Goal: Check status: Check status

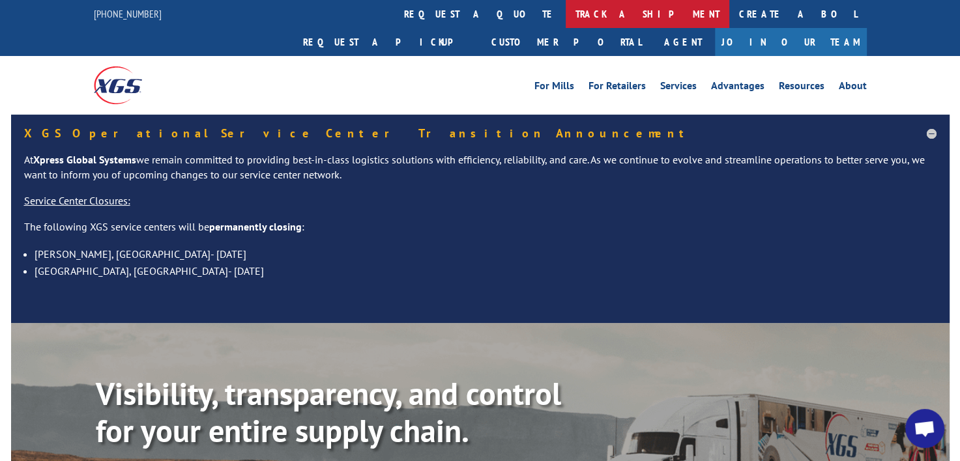
click at [566, 12] on link "track a shipment" at bounding box center [648, 14] width 164 height 28
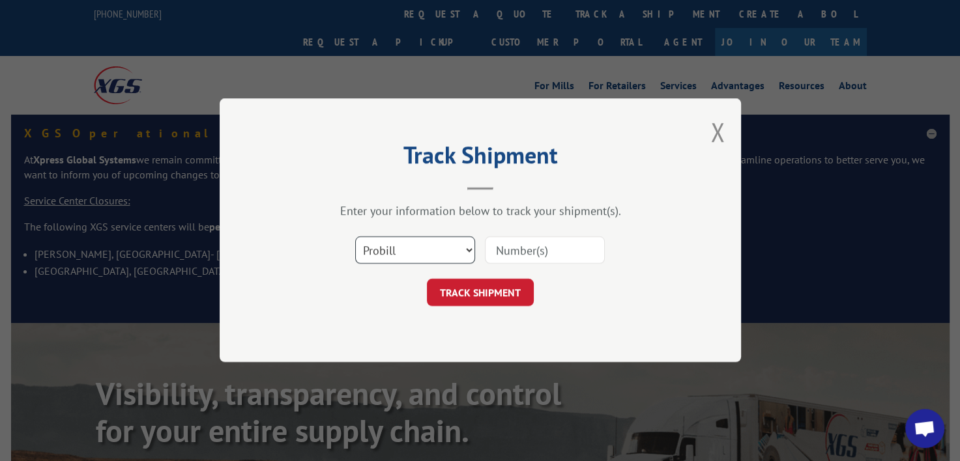
click at [472, 251] on select "Select category... Probill BOL PO" at bounding box center [415, 250] width 120 height 27
select select "bol"
click at [355, 237] on select "Select category... Probill BOL PO" at bounding box center [415, 250] width 120 height 27
click at [586, 252] on input at bounding box center [545, 250] width 120 height 27
type input "644625"
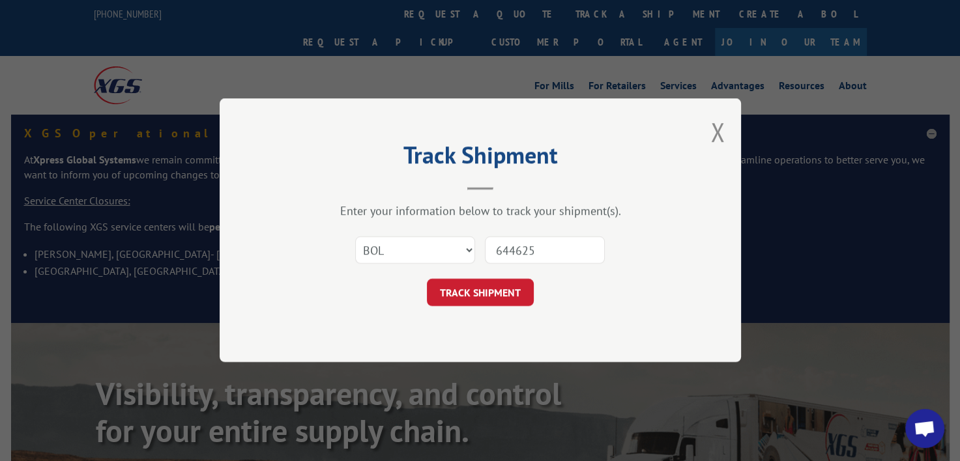
click button "TRACK SHIPMENT" at bounding box center [480, 293] width 107 height 27
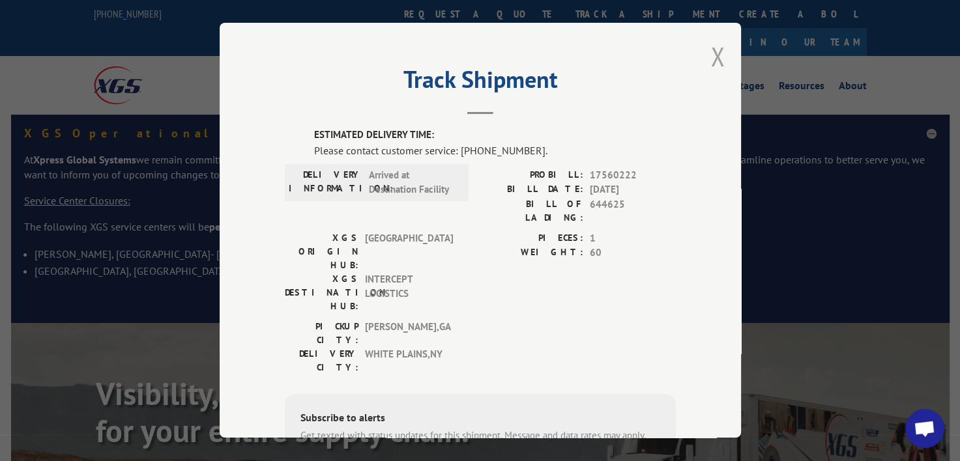
click at [716, 59] on button "Close modal" at bounding box center [717, 56] width 14 height 35
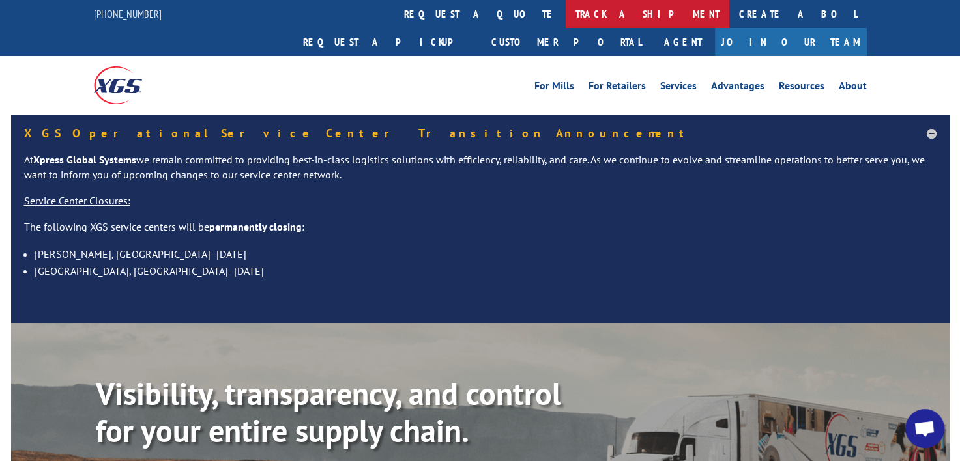
click at [566, 16] on link "track a shipment" at bounding box center [648, 14] width 164 height 28
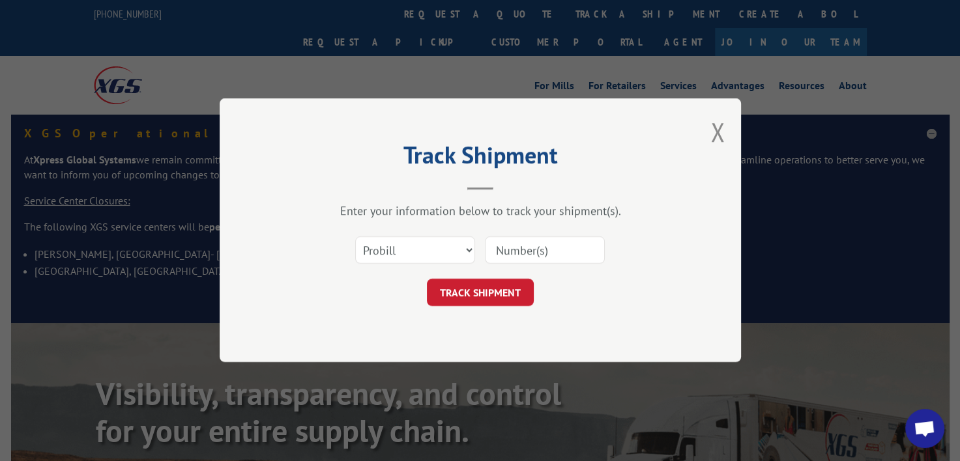
click at [588, 245] on input at bounding box center [545, 250] width 120 height 27
type input "644625"
click at [453, 289] on button "TRACK SHIPMENT" at bounding box center [480, 293] width 107 height 27
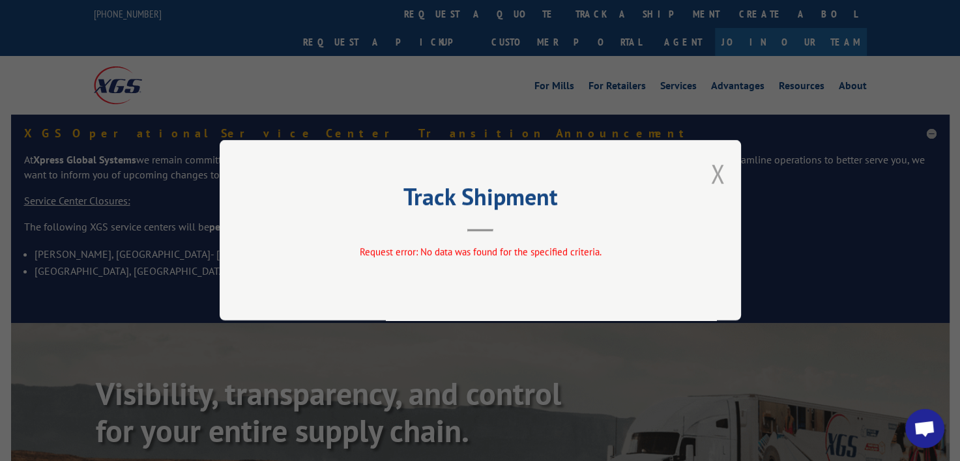
click at [717, 172] on button "Close modal" at bounding box center [717, 173] width 14 height 35
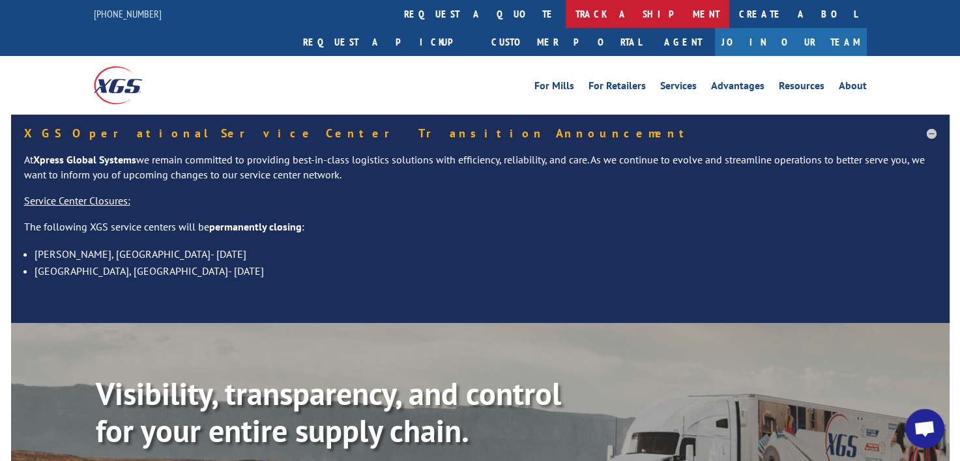
click at [566, 13] on link "track a shipment" at bounding box center [648, 14] width 164 height 28
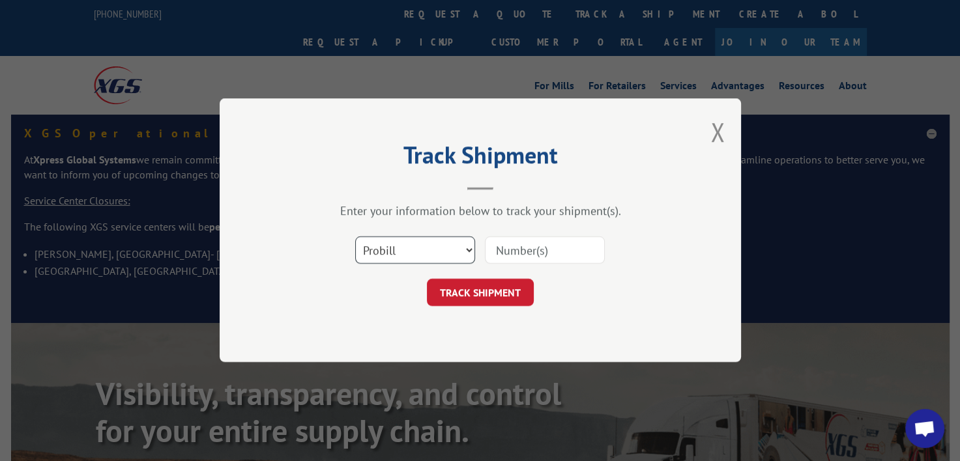
click at [394, 248] on select "Select category... Probill BOL PO" at bounding box center [415, 250] width 120 height 27
select select "bol"
click at [355, 237] on select "Select category... Probill BOL PO" at bounding box center [415, 250] width 120 height 27
click at [510, 294] on button "TRACK SHIPMENT" at bounding box center [480, 293] width 107 height 27
click at [541, 248] on input at bounding box center [545, 250] width 120 height 27
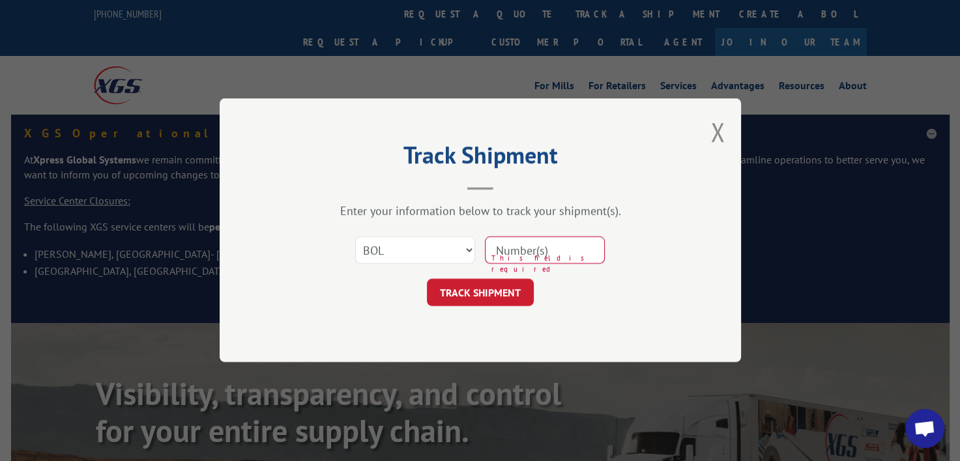
type input "644625"
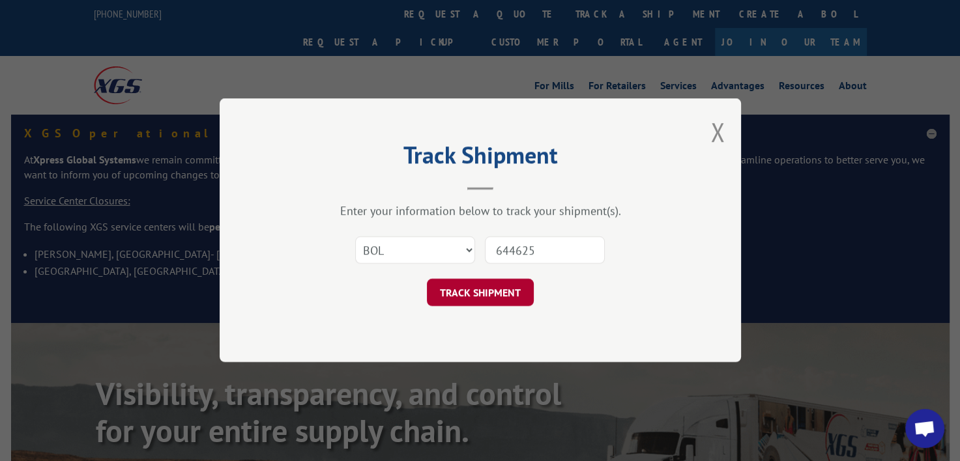
click at [497, 295] on button "TRACK SHIPMENT" at bounding box center [480, 293] width 107 height 27
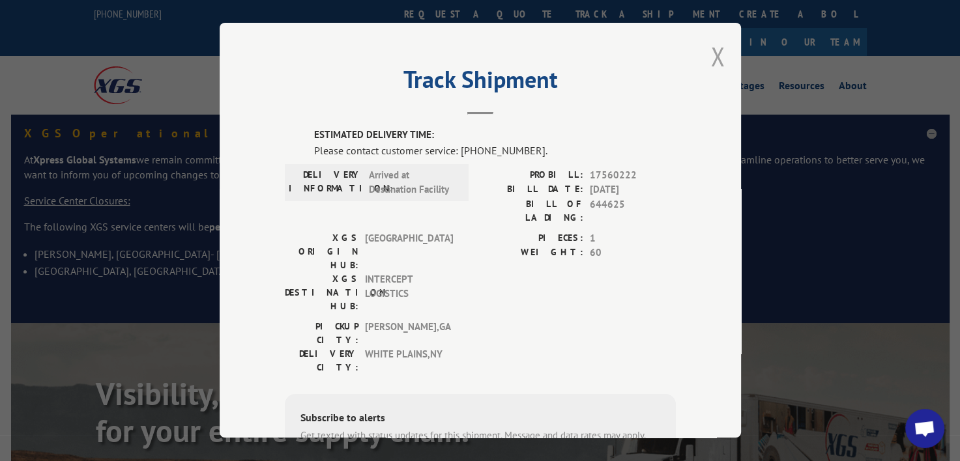
click at [711, 53] on button "Close modal" at bounding box center [717, 56] width 14 height 35
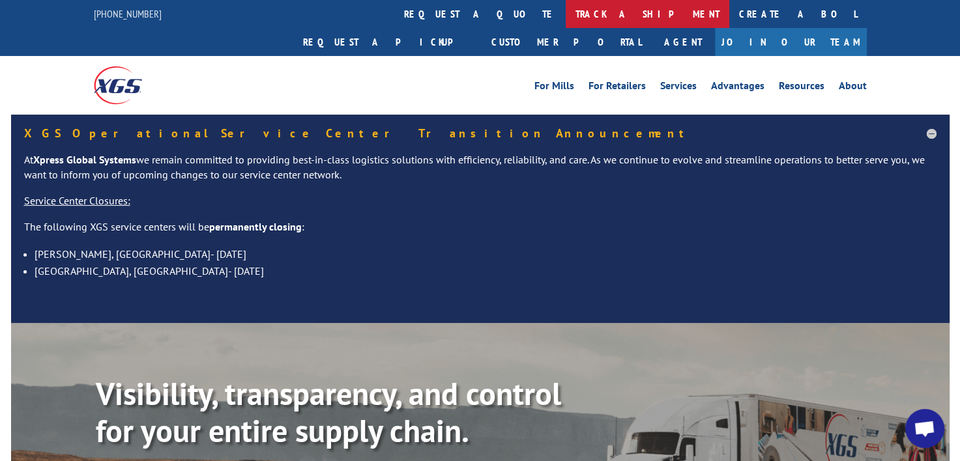
click at [566, 17] on link "track a shipment" at bounding box center [648, 14] width 164 height 28
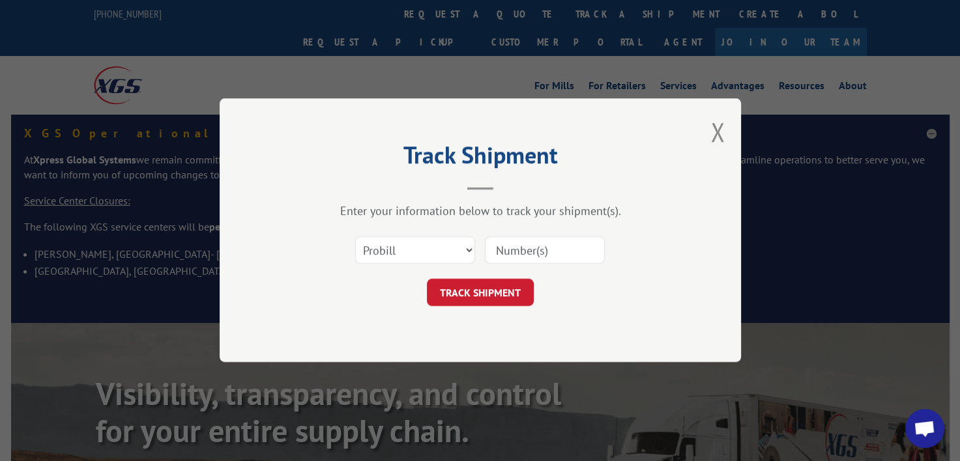
click at [560, 260] on input at bounding box center [545, 250] width 120 height 27
type input "644625"
click at [480, 287] on button "TRACK SHIPMENT" at bounding box center [480, 293] width 107 height 27
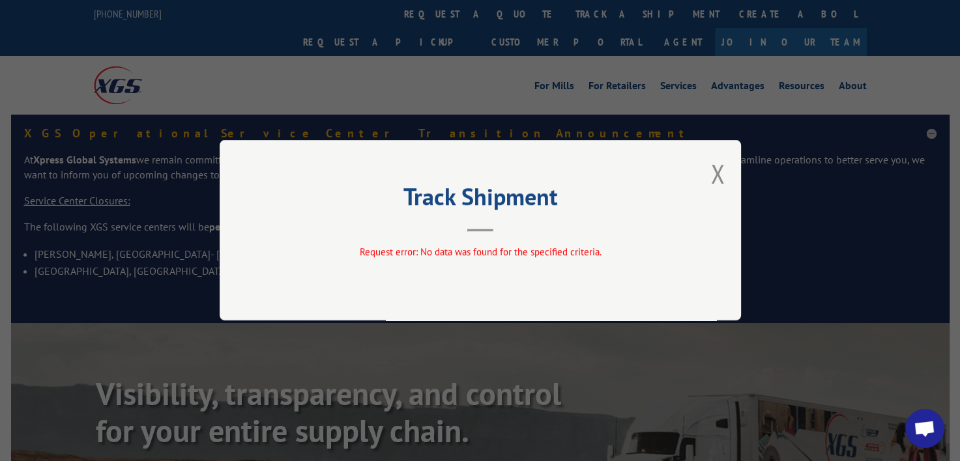
click at [728, 171] on div "Track Shipment Request error: No data was found for the specified criteria." at bounding box center [480, 230] width 521 height 180
click at [719, 172] on button "Close modal" at bounding box center [717, 173] width 14 height 35
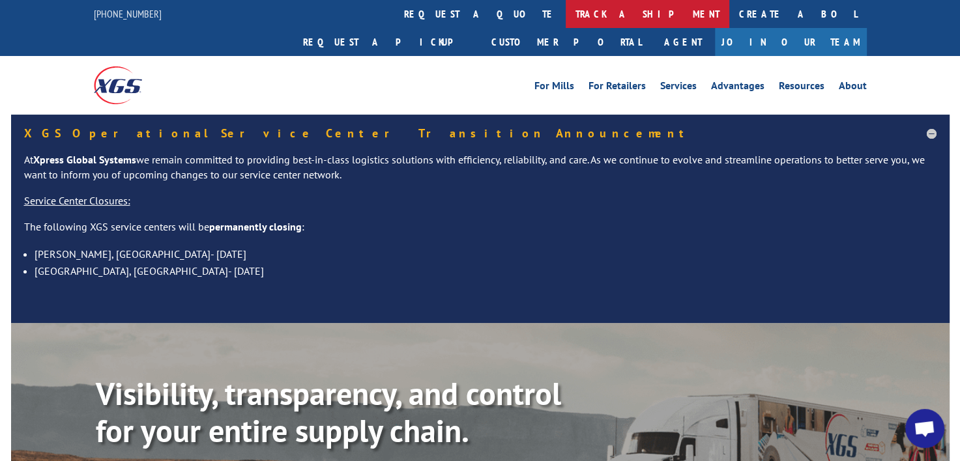
click at [566, 20] on link "track a shipment" at bounding box center [648, 14] width 164 height 28
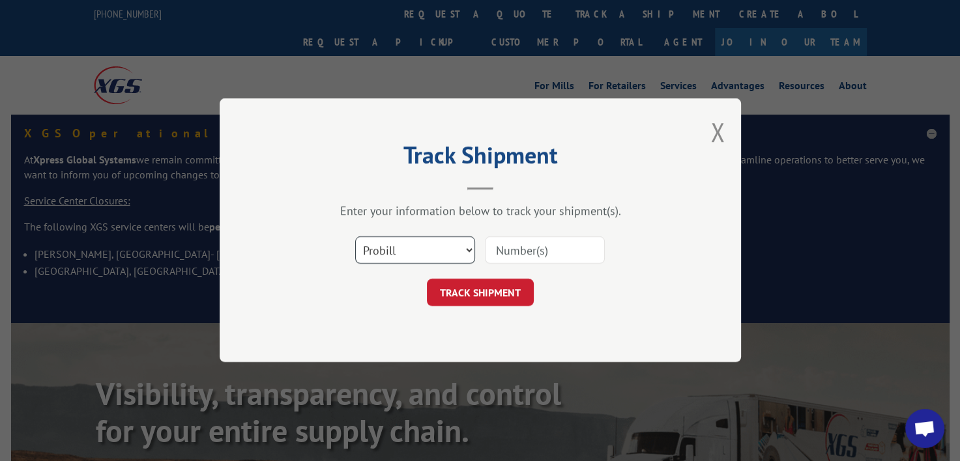
click at [464, 248] on select "Select category... Probill BOL PO" at bounding box center [415, 250] width 120 height 27
select select "bol"
click at [355, 237] on select "Select category... Probill BOL PO" at bounding box center [415, 250] width 120 height 27
click at [594, 262] on input at bounding box center [545, 250] width 120 height 27
type input "644625"
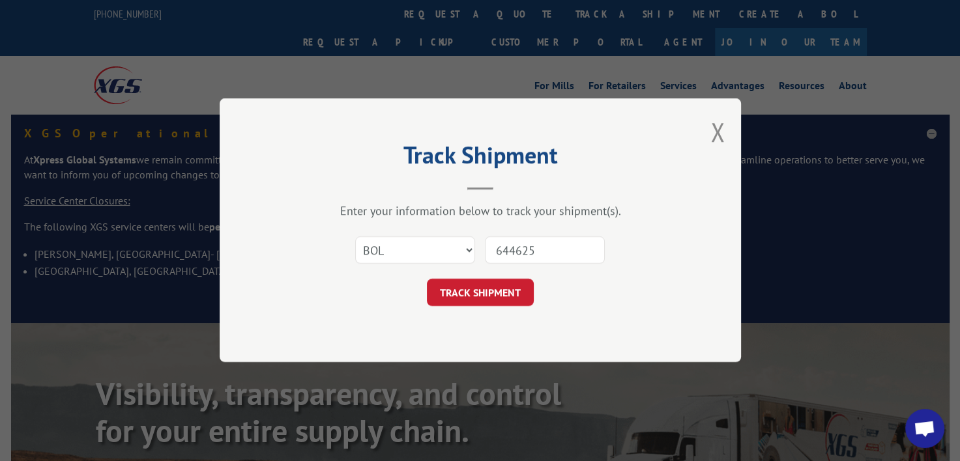
drag, startPoint x: 463, startPoint y: 296, endPoint x: 457, endPoint y: 281, distance: 16.1
click at [462, 296] on button "TRACK SHIPMENT" at bounding box center [480, 293] width 107 height 27
